Goal: Task Accomplishment & Management: Use online tool/utility

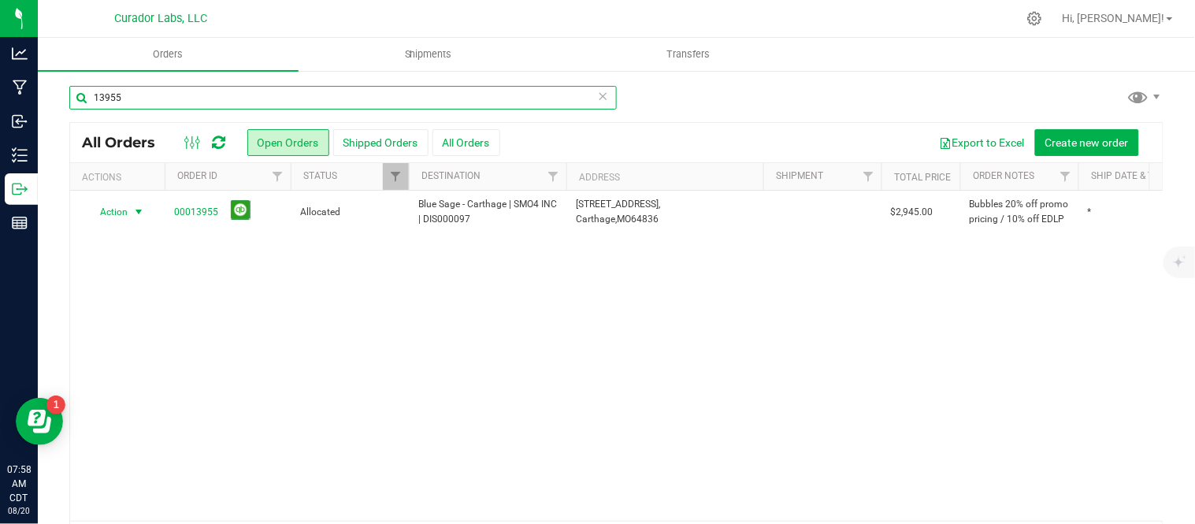
click at [127, 98] on input "13955" at bounding box center [342, 98] width 547 height 24
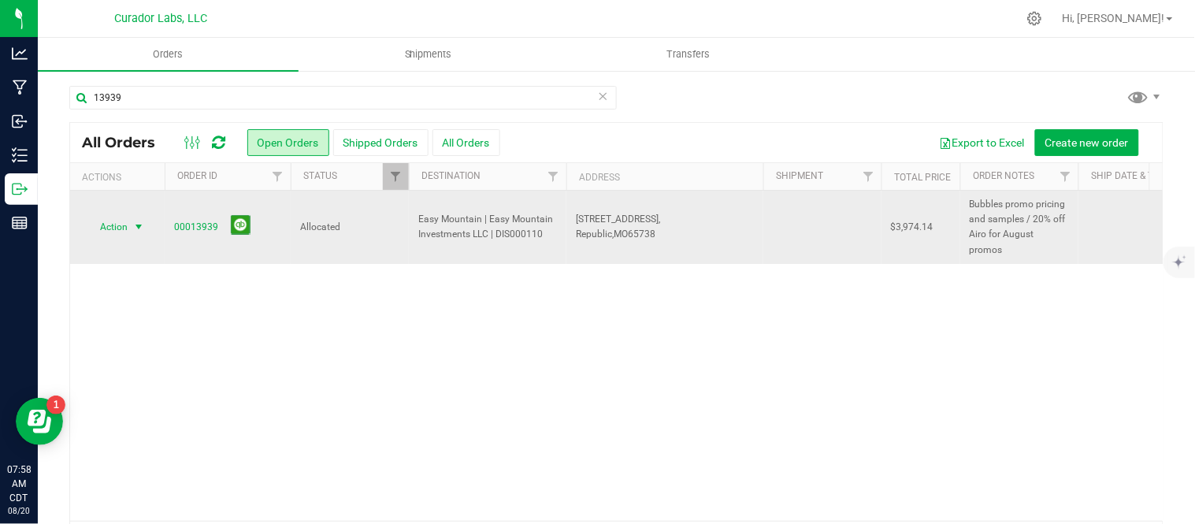
click at [139, 221] on span "select" at bounding box center [138, 227] width 13 height 13
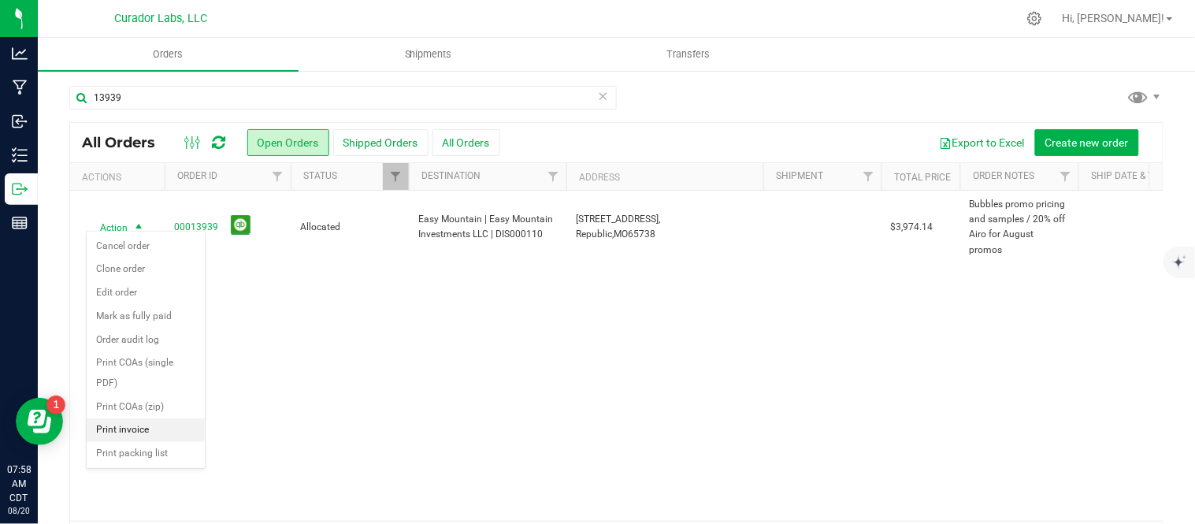
click at [132, 428] on li "Print invoice" at bounding box center [146, 430] width 118 height 24
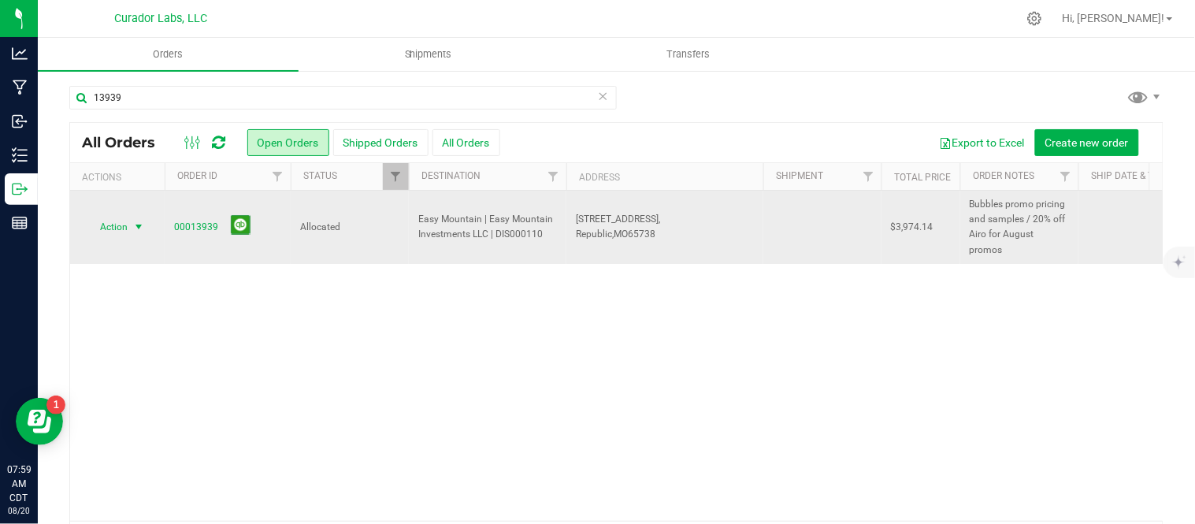
click at [132, 221] on span "select" at bounding box center [138, 227] width 13 height 13
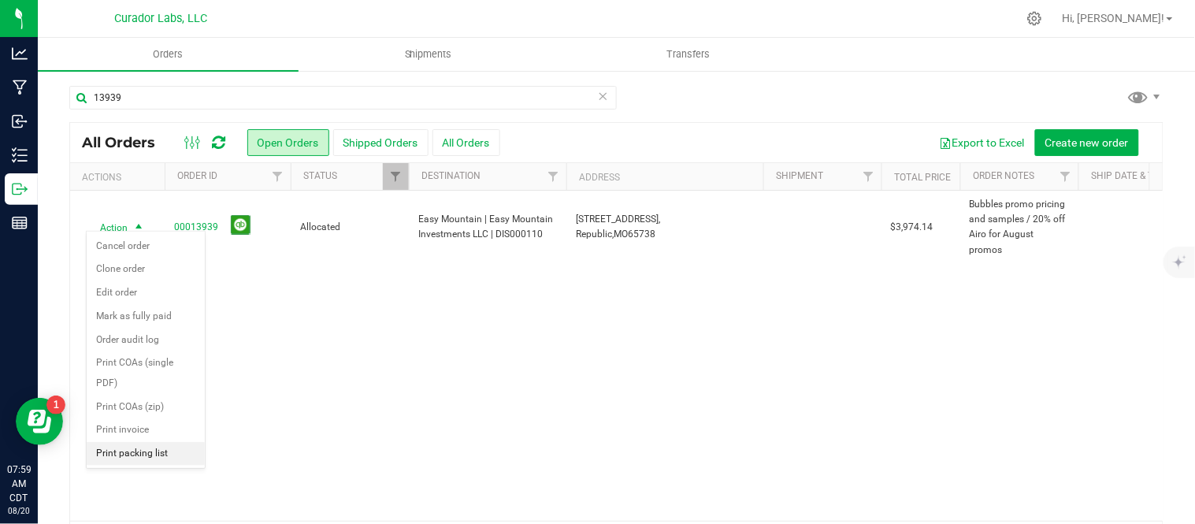
click at [152, 447] on li "Print packing list" at bounding box center [146, 454] width 118 height 24
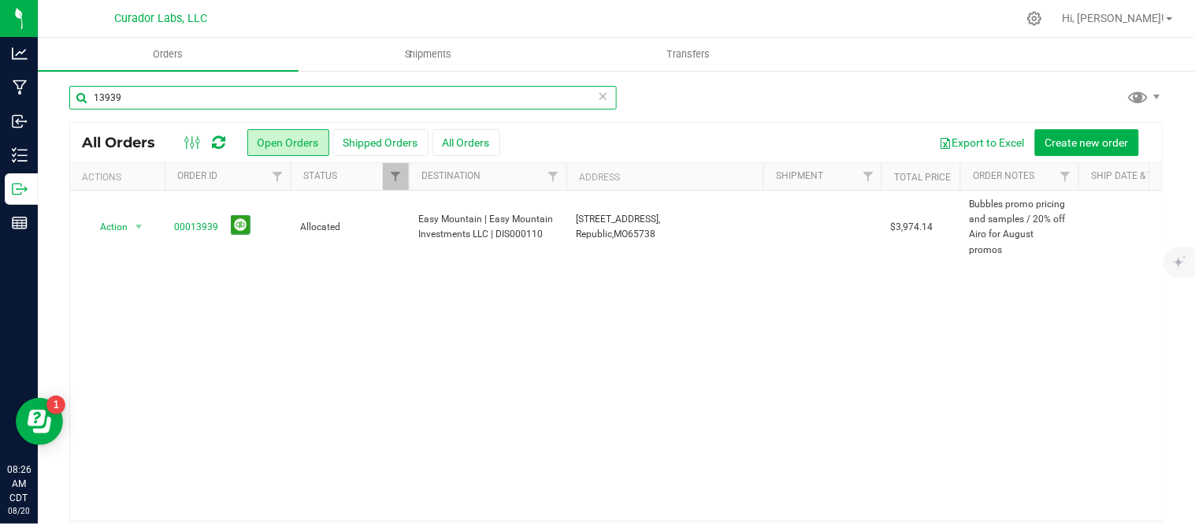
click at [260, 86] on input "13939" at bounding box center [342, 98] width 547 height 24
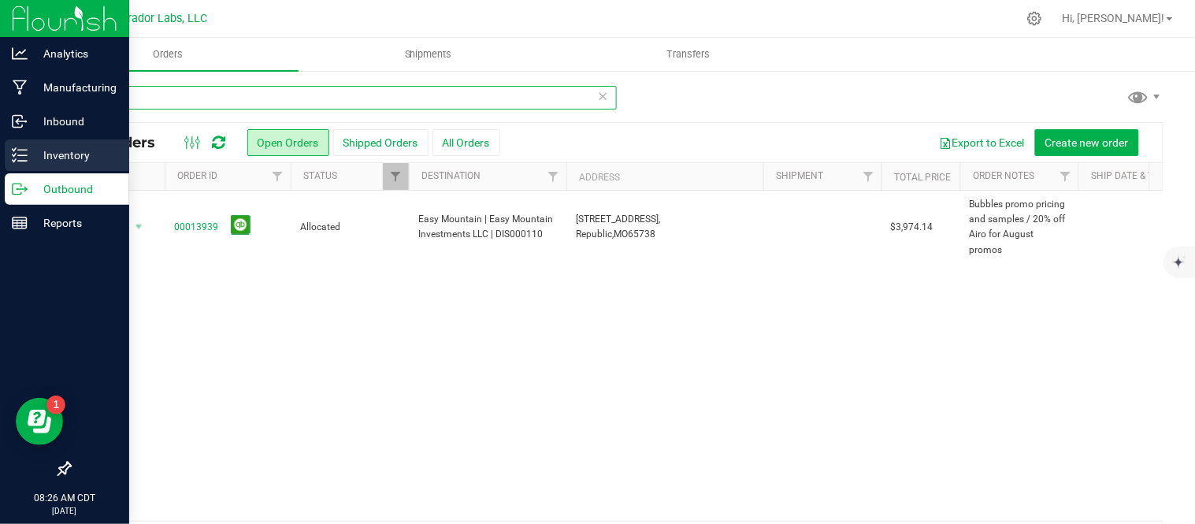
type input "16"
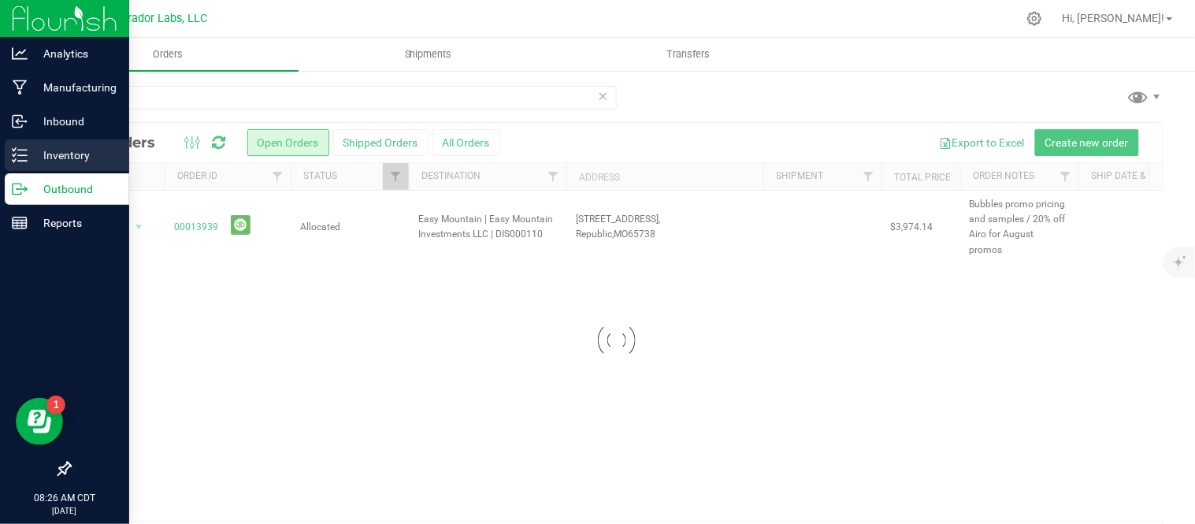
click at [16, 160] on icon at bounding box center [20, 155] width 16 height 16
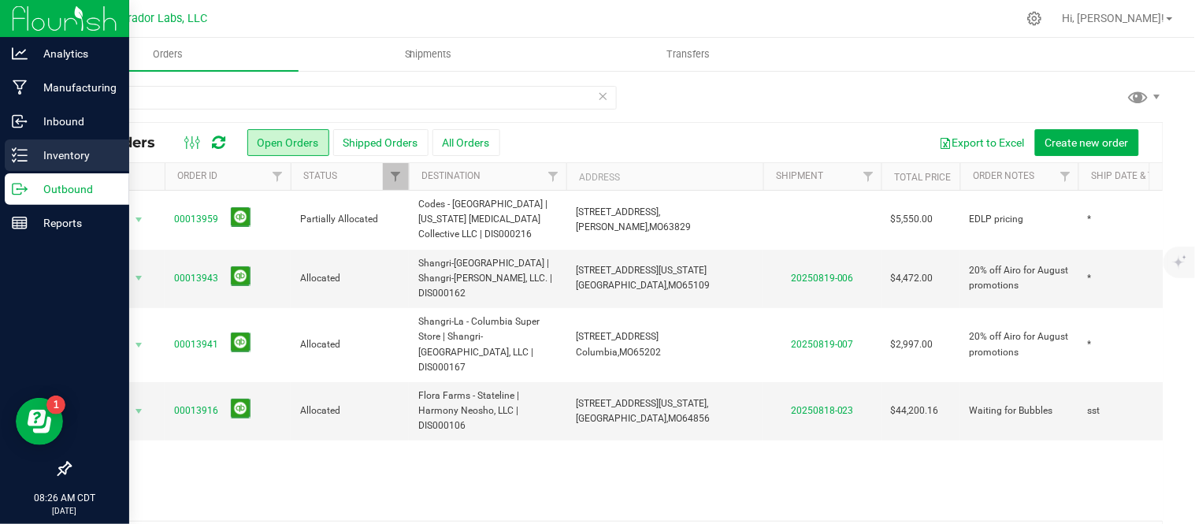
click at [65, 151] on p "Inventory" at bounding box center [75, 155] width 95 height 19
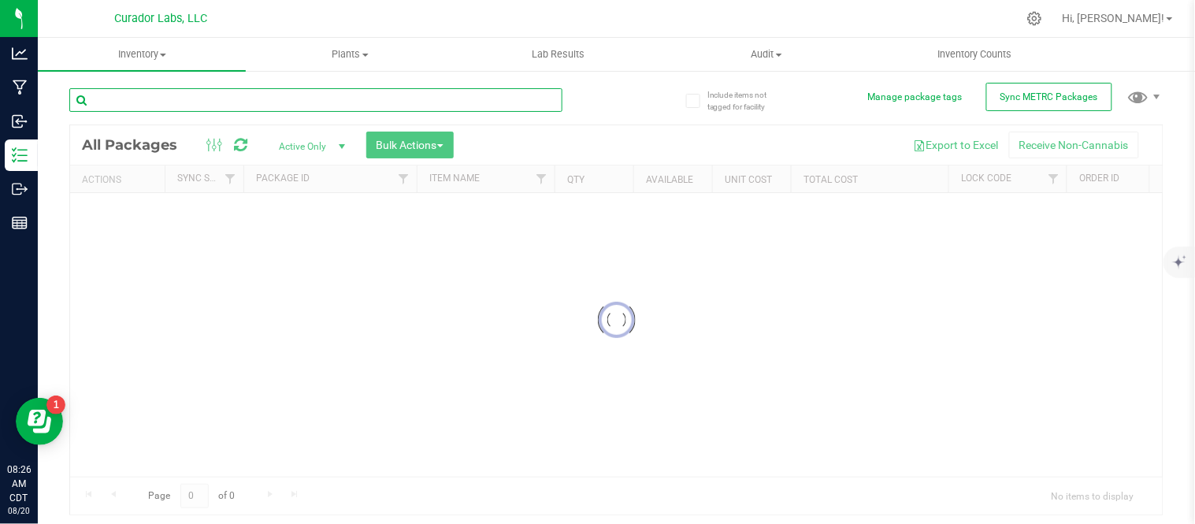
click at [192, 102] on input "text" at bounding box center [315, 100] width 493 height 24
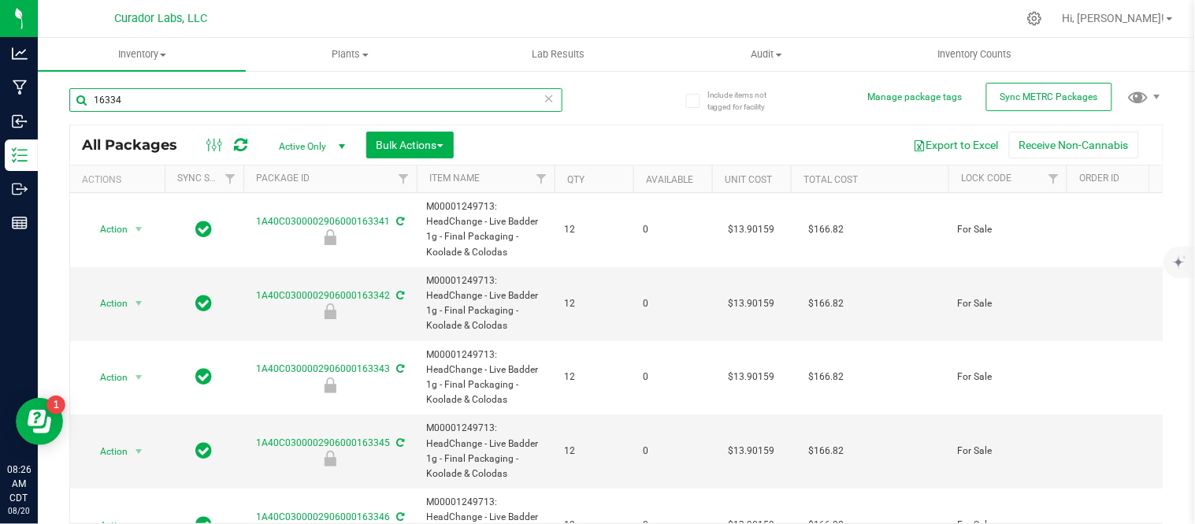
click at [192, 102] on input "16334" at bounding box center [315, 100] width 493 height 24
click at [103, 98] on input "16334" at bounding box center [315, 100] width 493 height 24
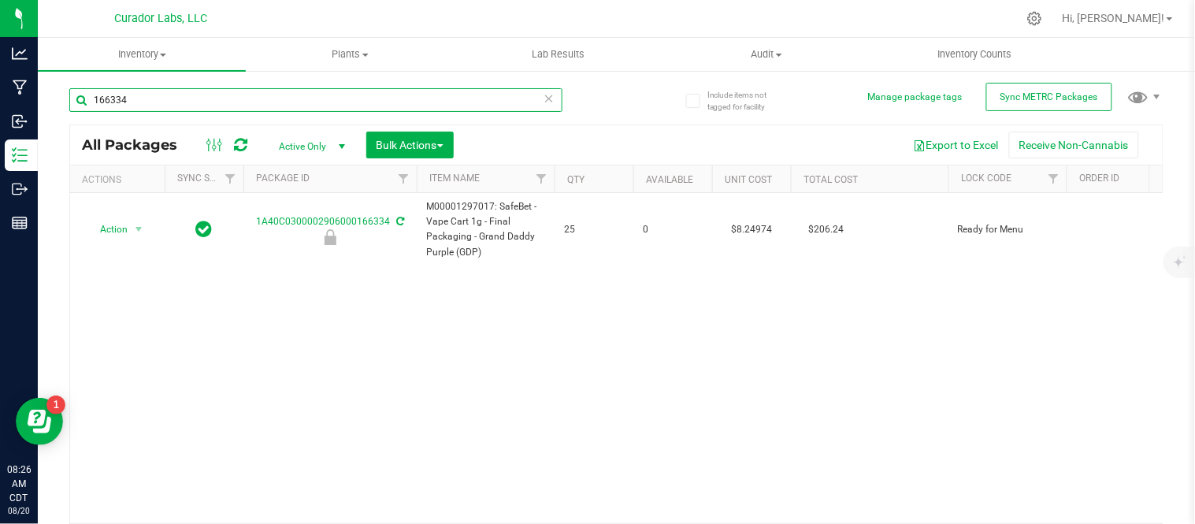
click at [132, 102] on input "166334" at bounding box center [315, 100] width 493 height 24
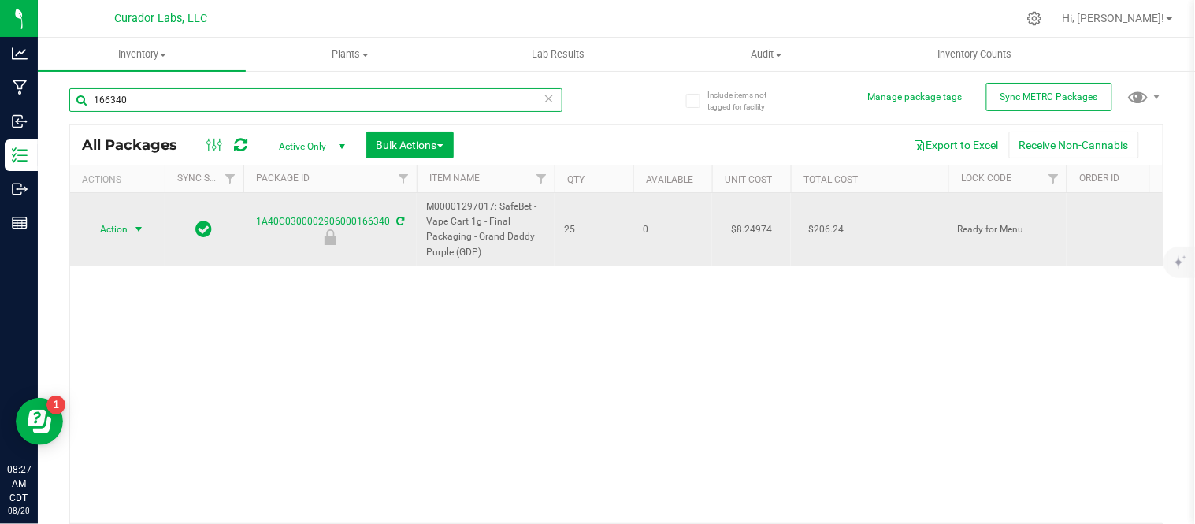
type input "166340"
click at [107, 230] on span "Action" at bounding box center [107, 229] width 43 height 22
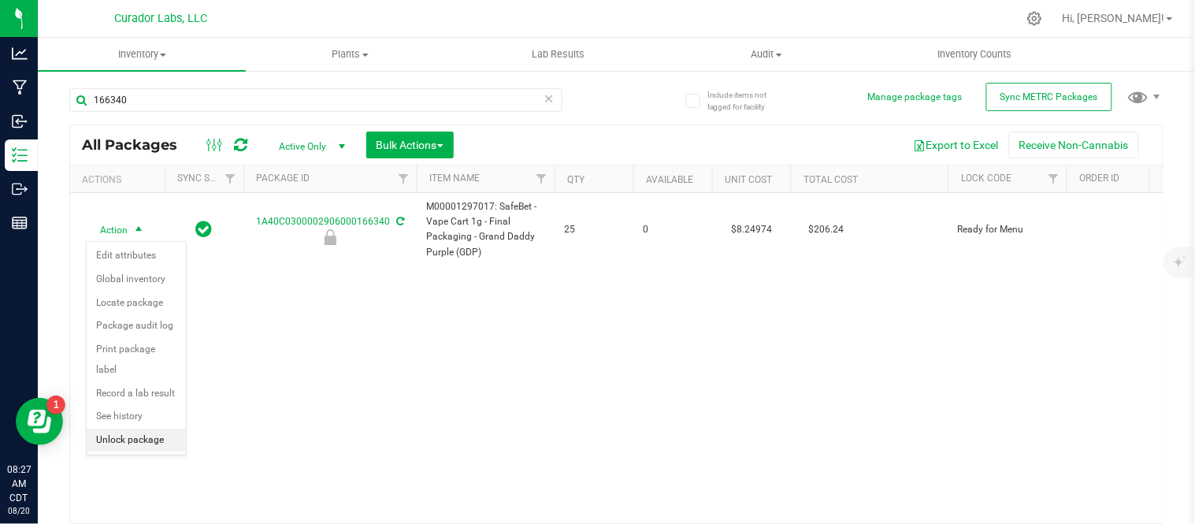
click at [135, 446] on li "Unlock package" at bounding box center [136, 440] width 99 height 24
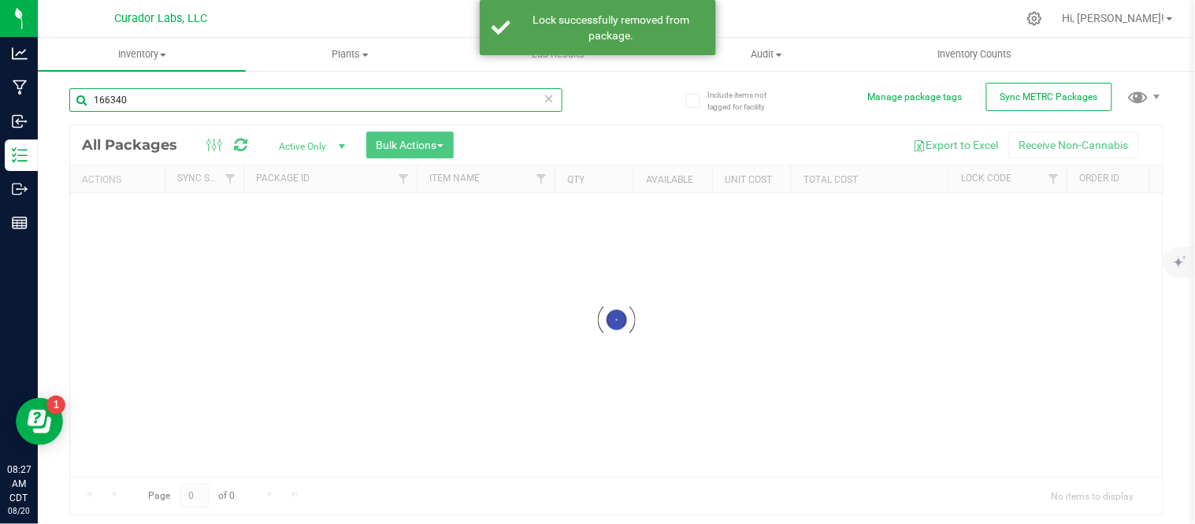
click at [206, 98] on div "Inventory All packages All inventory Waste log Create inventory Plants All plan…" at bounding box center [616, 281] width 1157 height 486
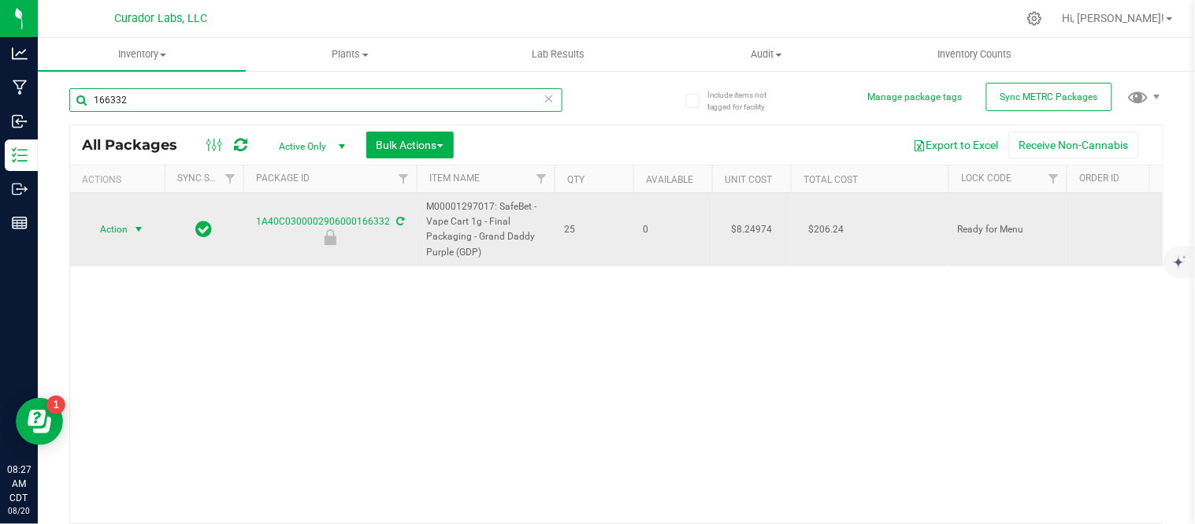
type input "166332"
click at [124, 229] on span "Action" at bounding box center [107, 229] width 43 height 22
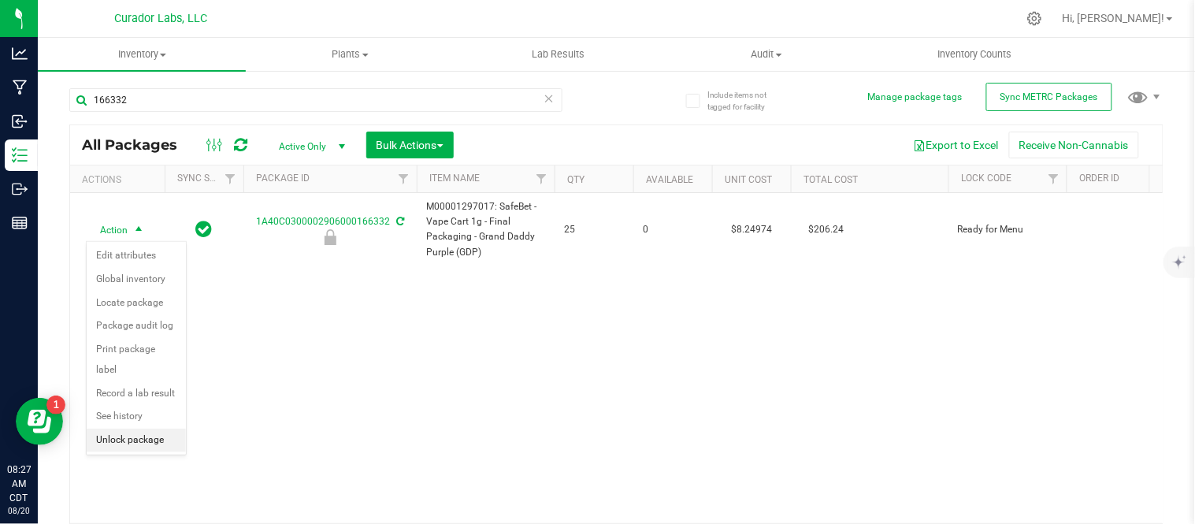
click at [136, 449] on li "Unlock package" at bounding box center [136, 440] width 99 height 24
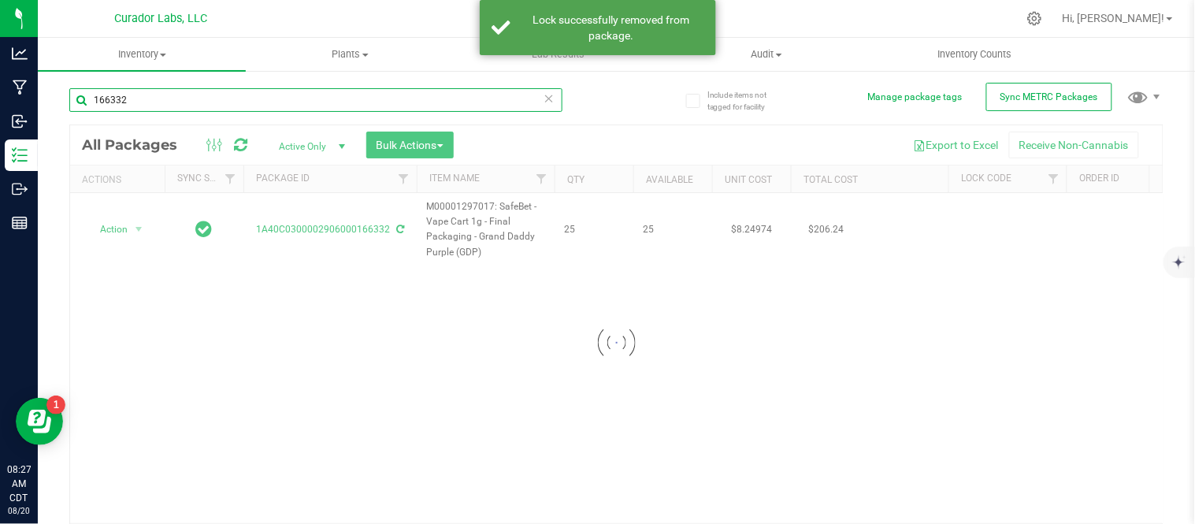
click at [240, 101] on input "166332" at bounding box center [315, 100] width 493 height 24
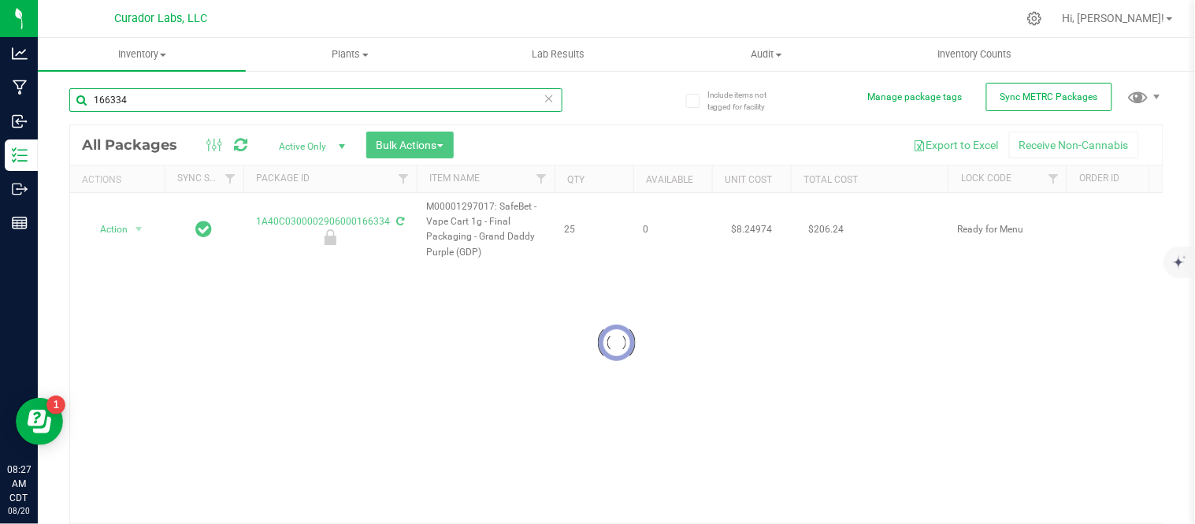
type input "166334"
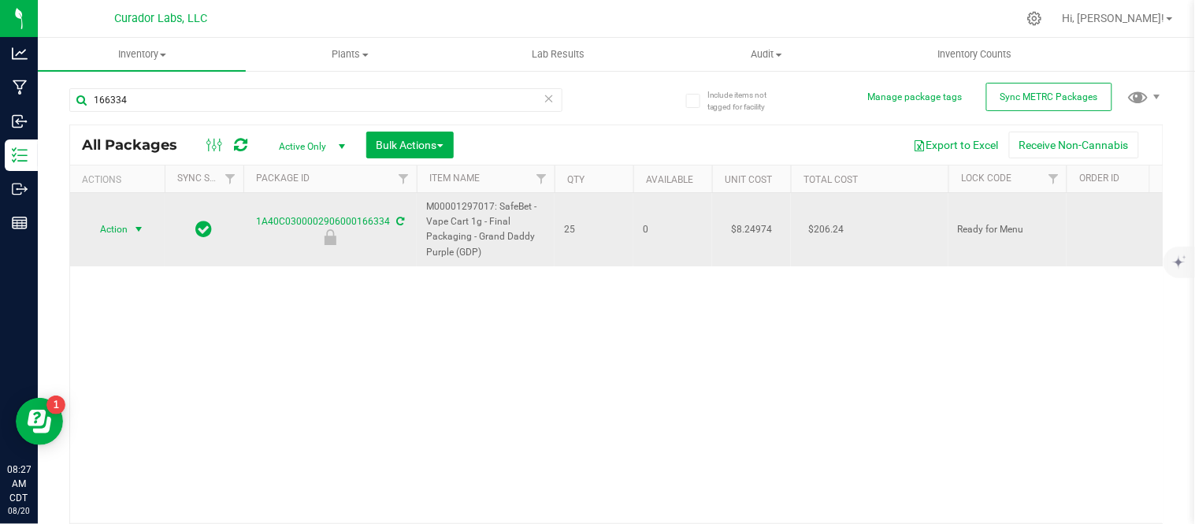
click at [121, 223] on span "Action" at bounding box center [107, 229] width 43 height 22
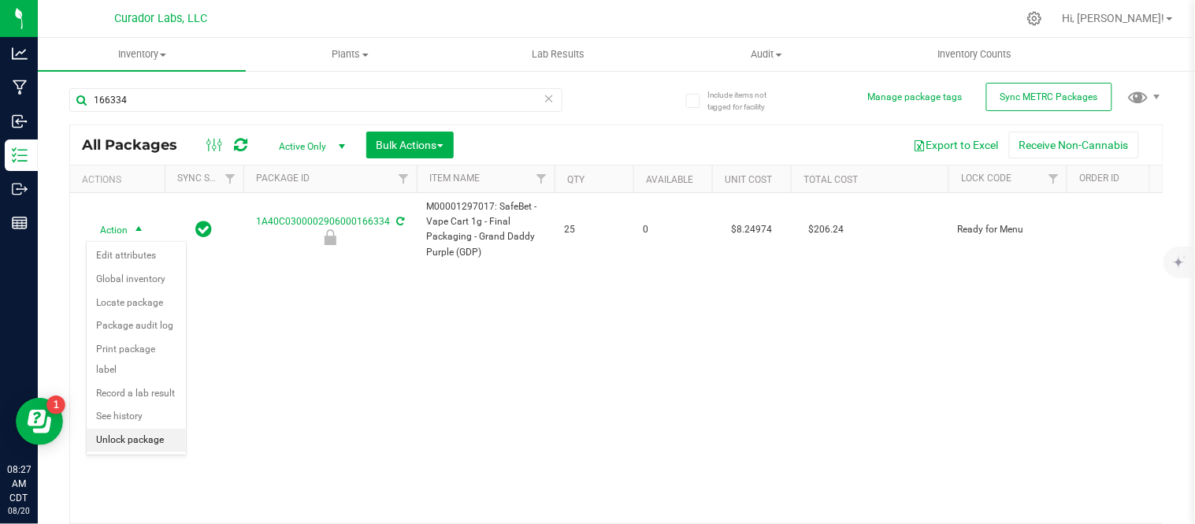
click at [112, 439] on li "Unlock package" at bounding box center [136, 440] width 99 height 24
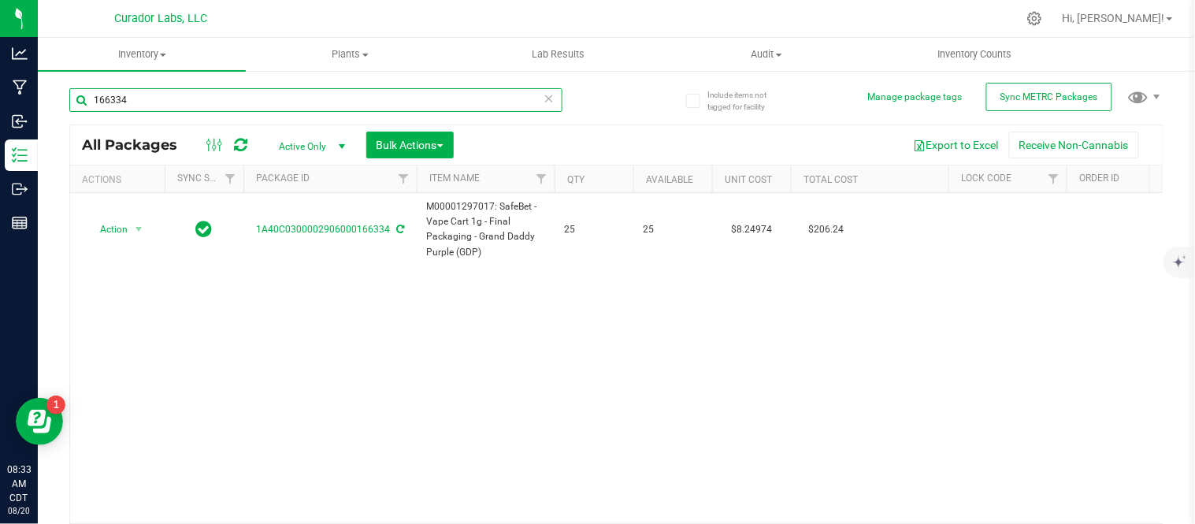
click at [137, 102] on input "166334" at bounding box center [315, 100] width 493 height 24
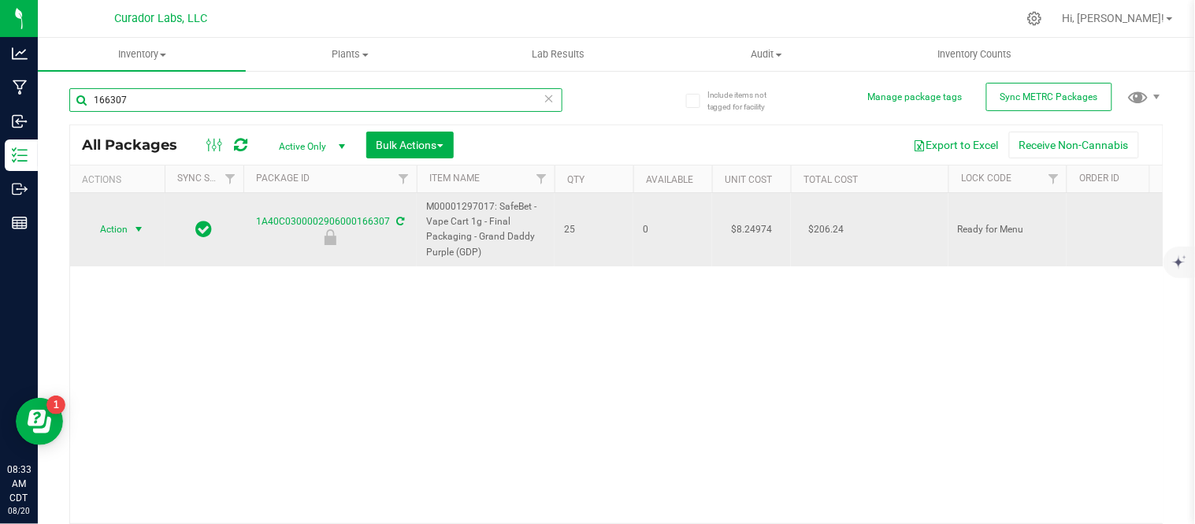
type input "166307"
click at [113, 225] on span "Action" at bounding box center [107, 229] width 43 height 22
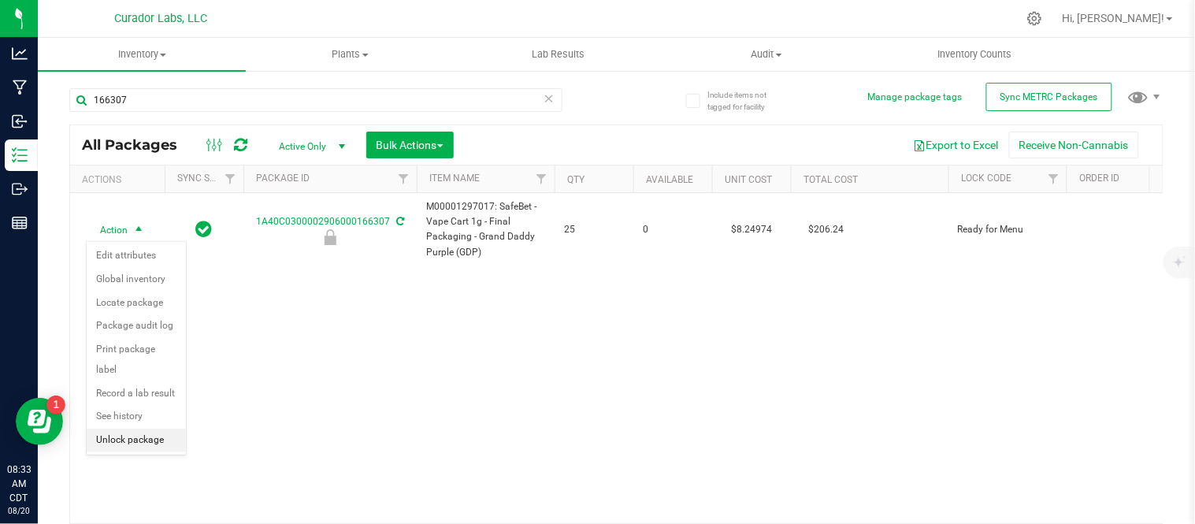
click at [128, 445] on li "Unlock package" at bounding box center [136, 440] width 99 height 24
